Goal: Task Accomplishment & Management: Use online tool/utility

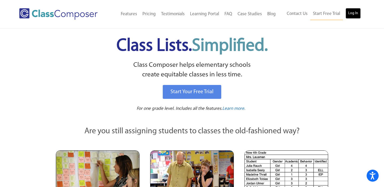
click at [357, 10] on link "Log In" at bounding box center [352, 13] width 15 height 11
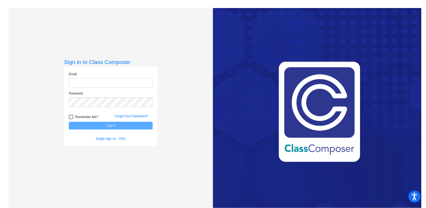
type input "[PERSON_NAME][EMAIL_ADDRESS][DOMAIN_NAME]"
click at [107, 125] on button "Log In" at bounding box center [111, 126] width 84 height 8
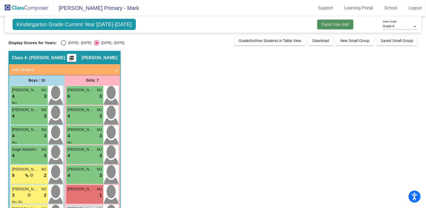
click at [342, 25] on span "Digital Data Wall" at bounding box center [336, 24] width 28 height 4
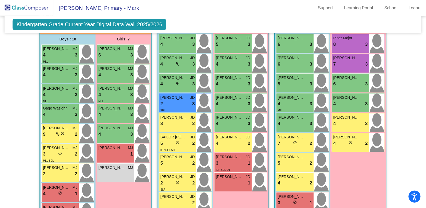
scroll to position [395, 0]
